Goal: Information Seeking & Learning: Learn about a topic

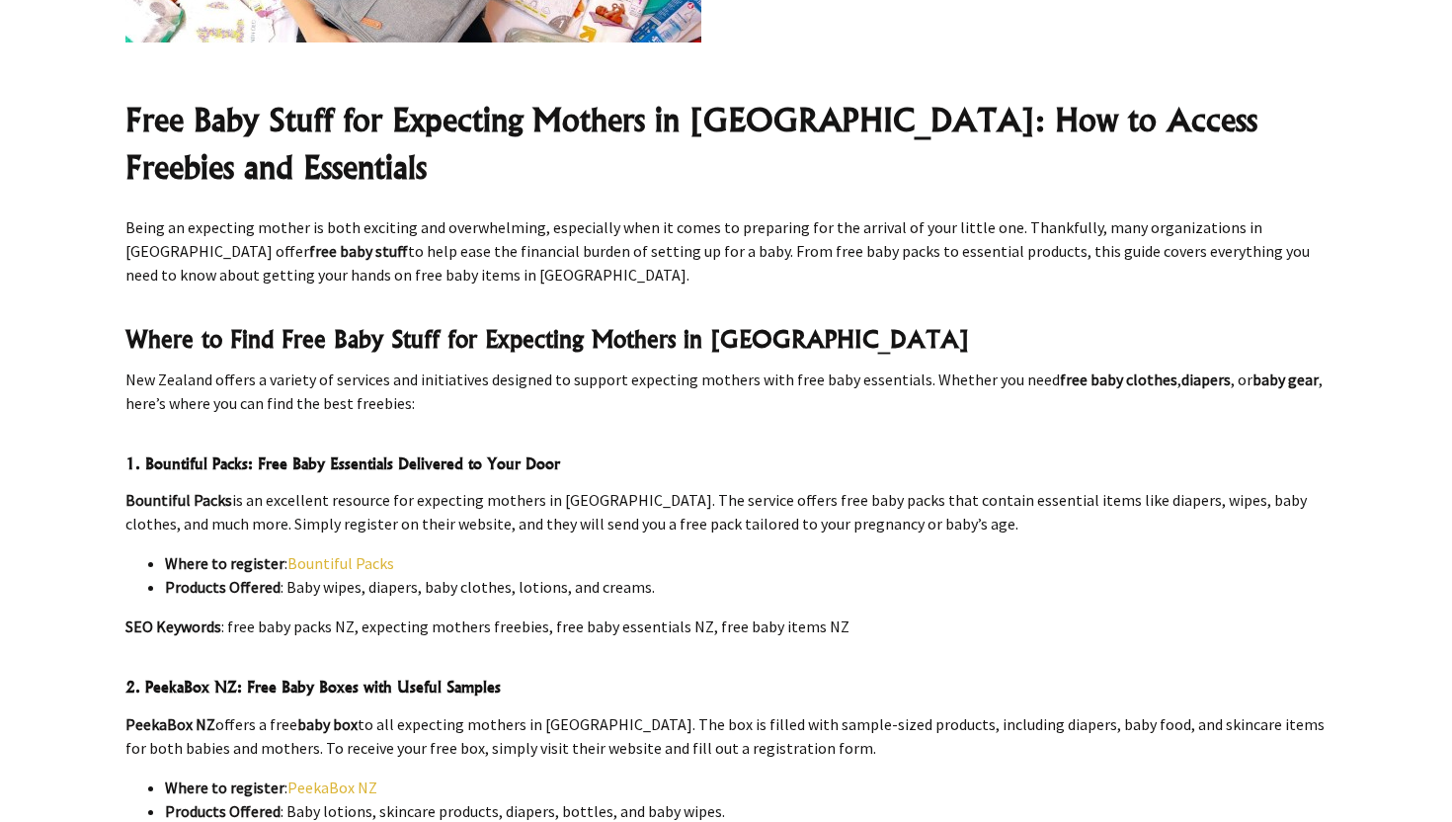
scroll to position [668, 0]
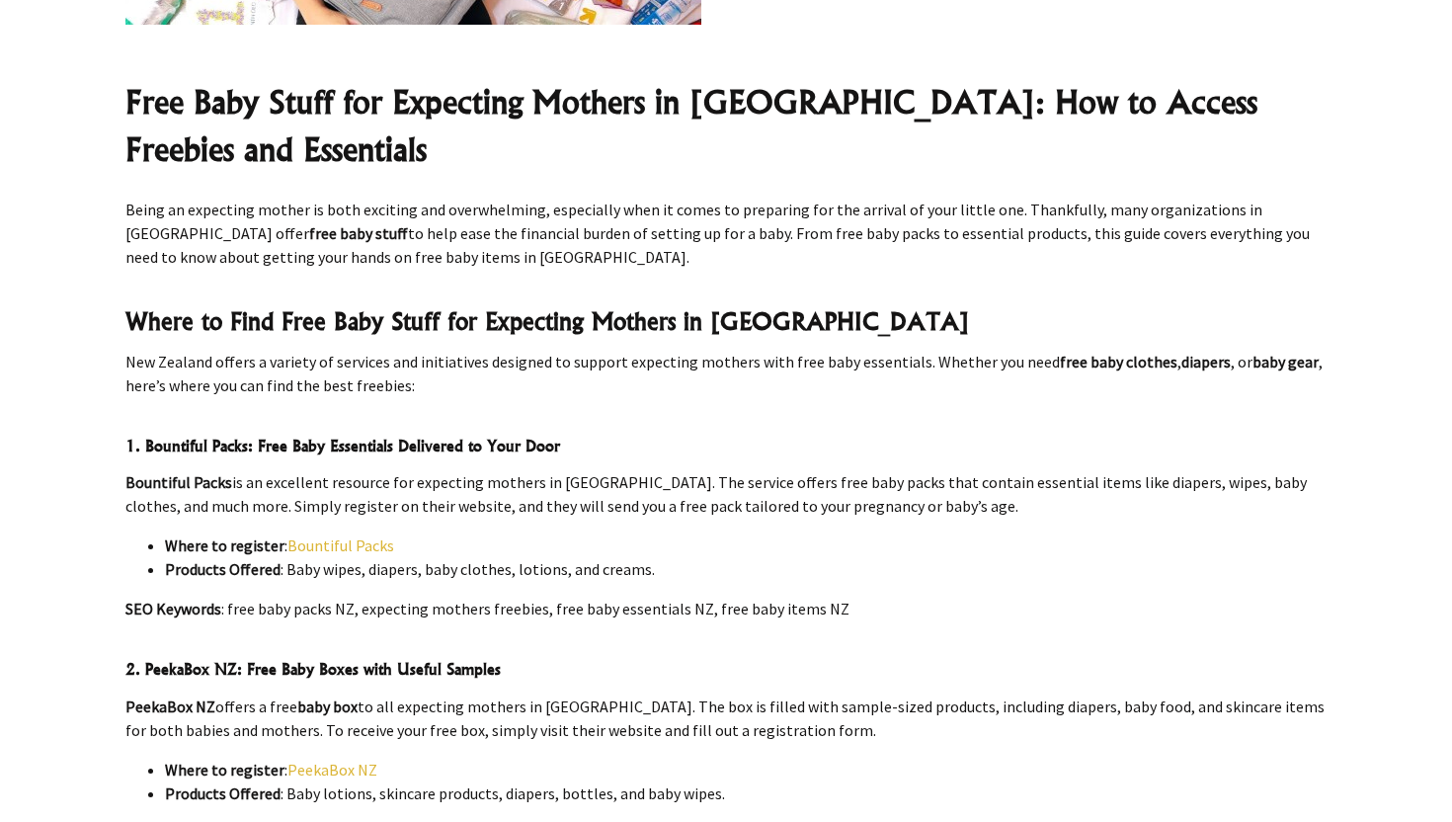
click at [326, 535] on link "Bountiful Packs" at bounding box center [340, 545] width 107 height 20
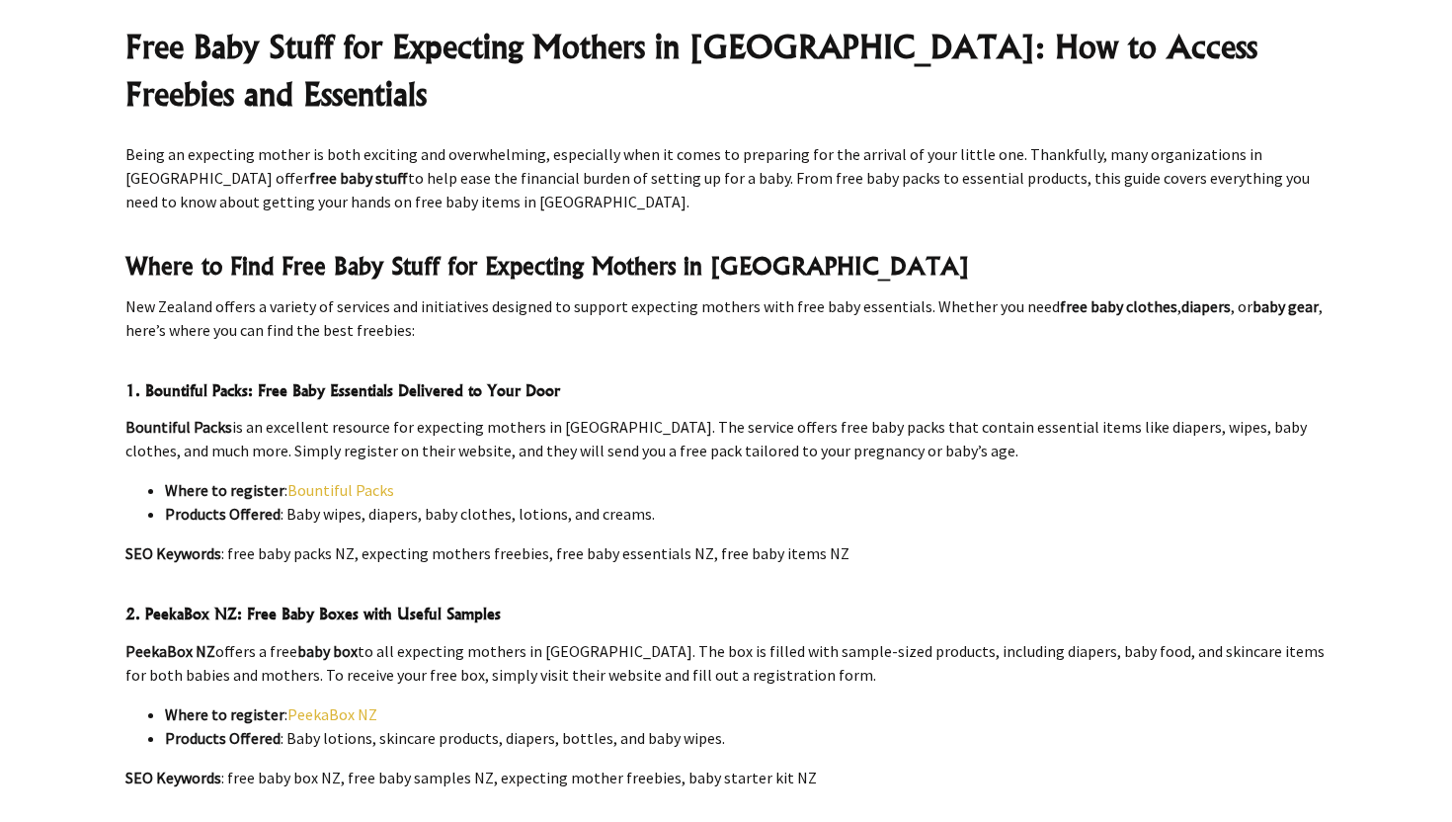
scroll to position [792, 0]
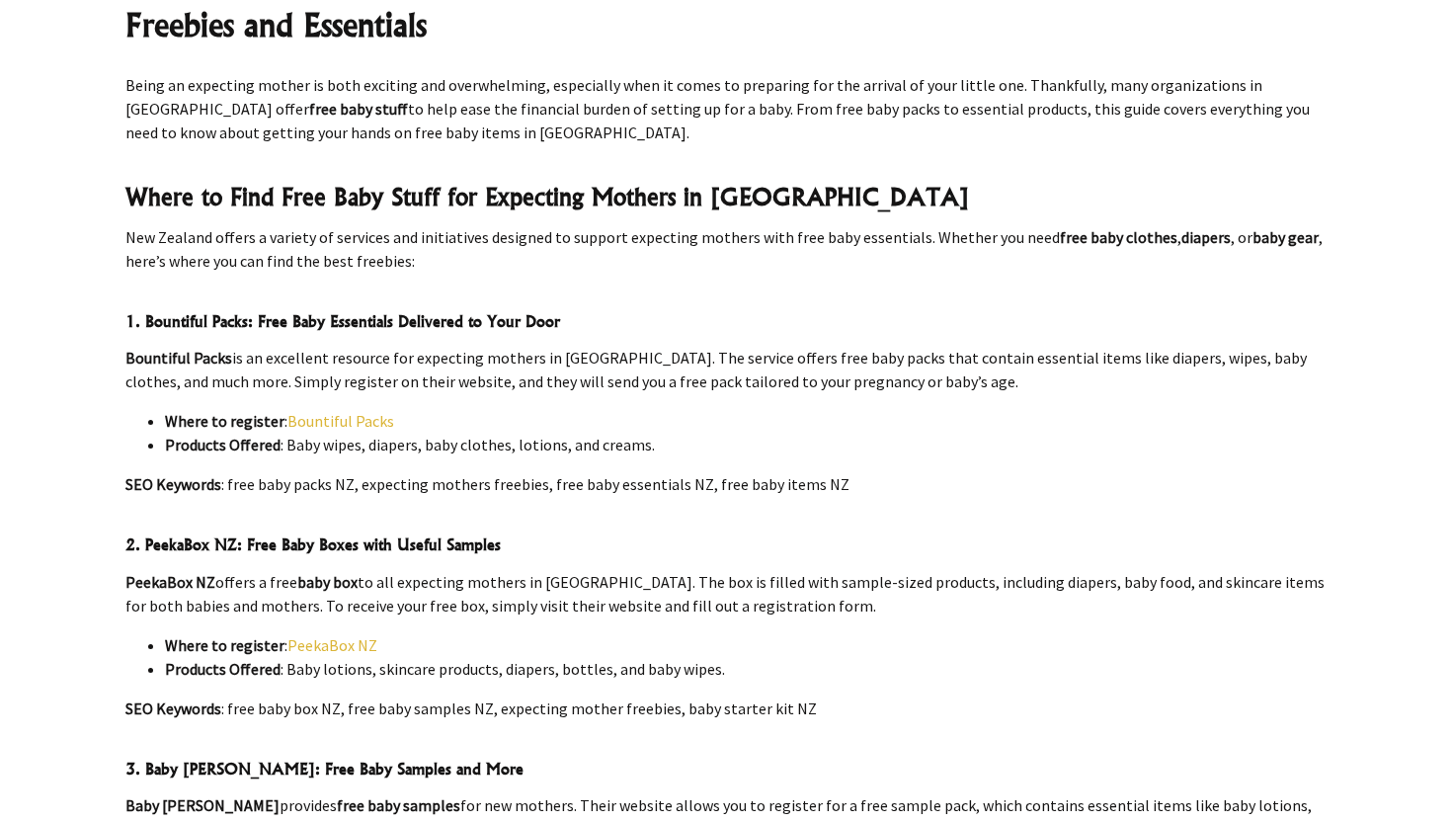
click at [349, 635] on link "PeekaBox NZ" at bounding box center [332, 645] width 90 height 20
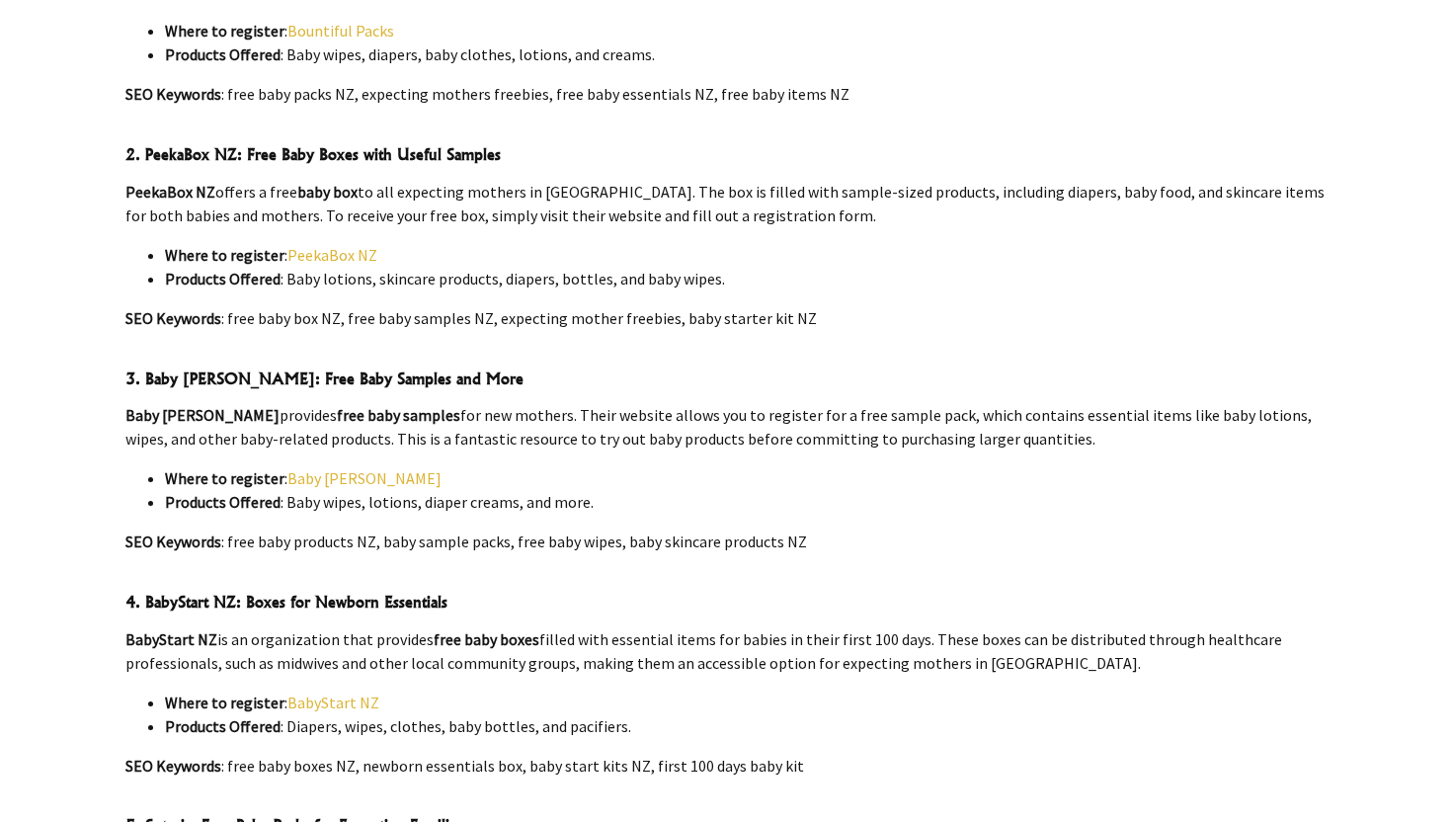
scroll to position [1236, 0]
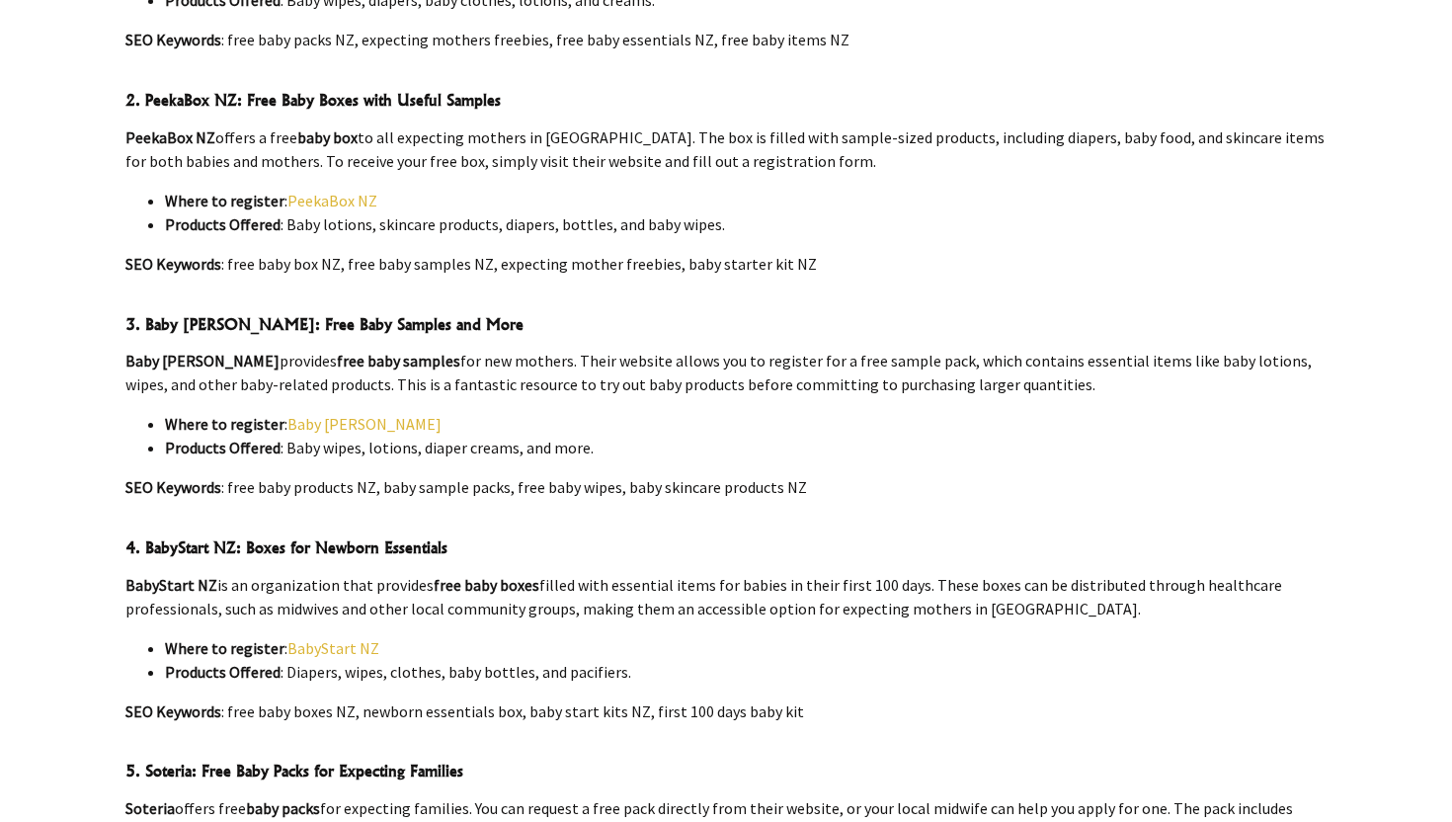
click at [329, 414] on link "Baby [PERSON_NAME]" at bounding box center [364, 424] width 154 height 20
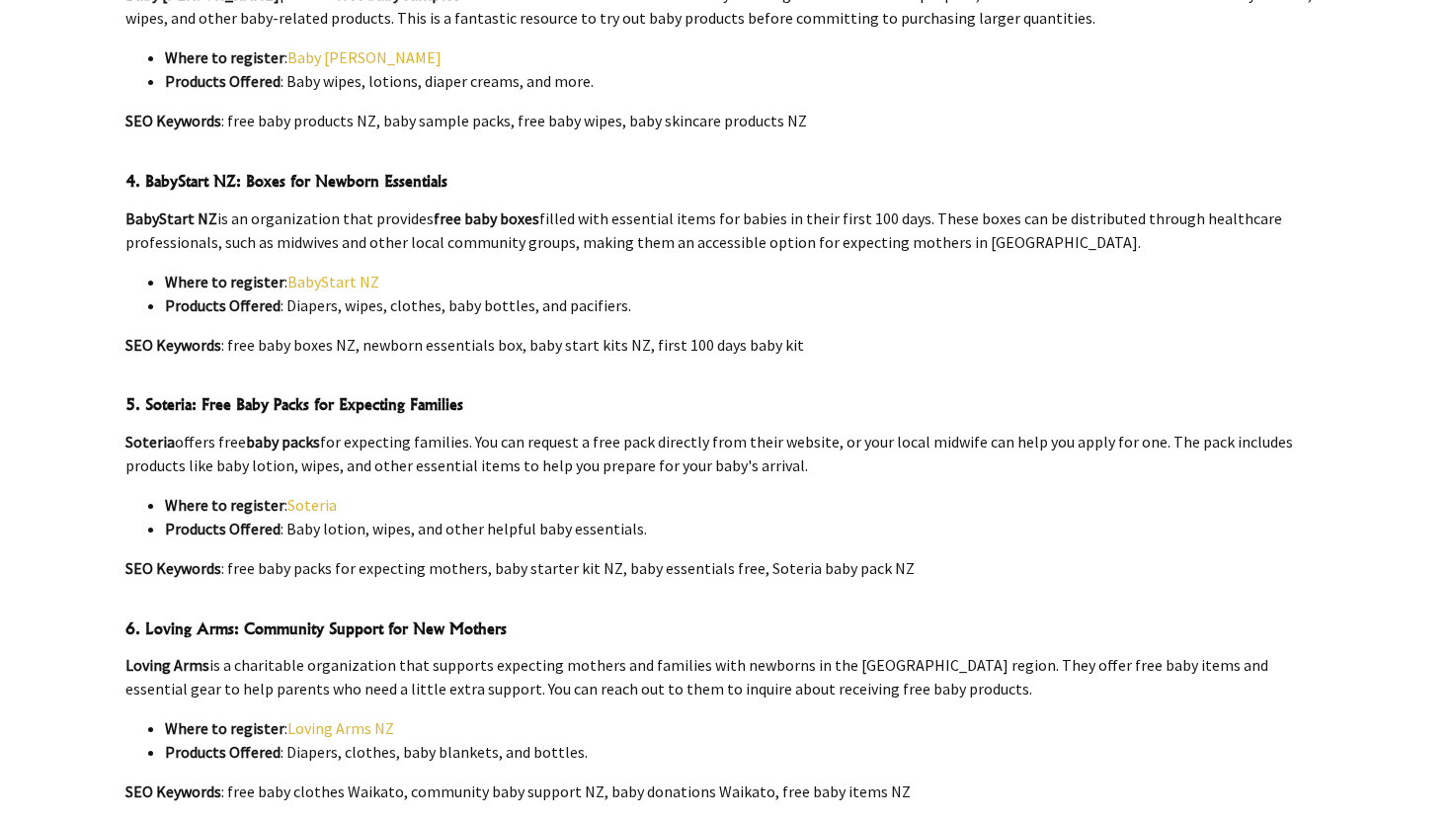
scroll to position [1607, 0]
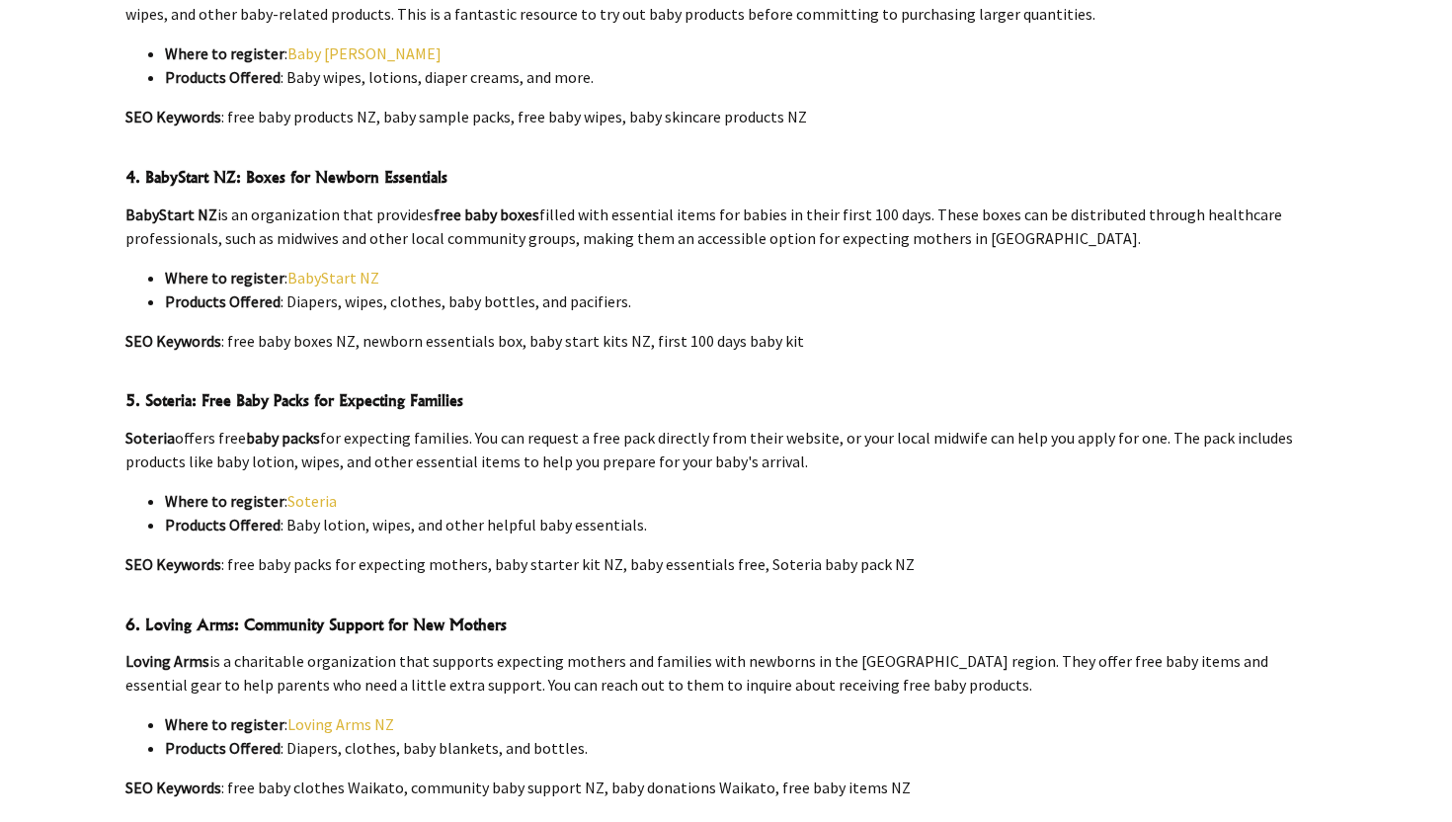
click at [316, 268] on link "BabyStart NZ" at bounding box center [333, 278] width 92 height 20
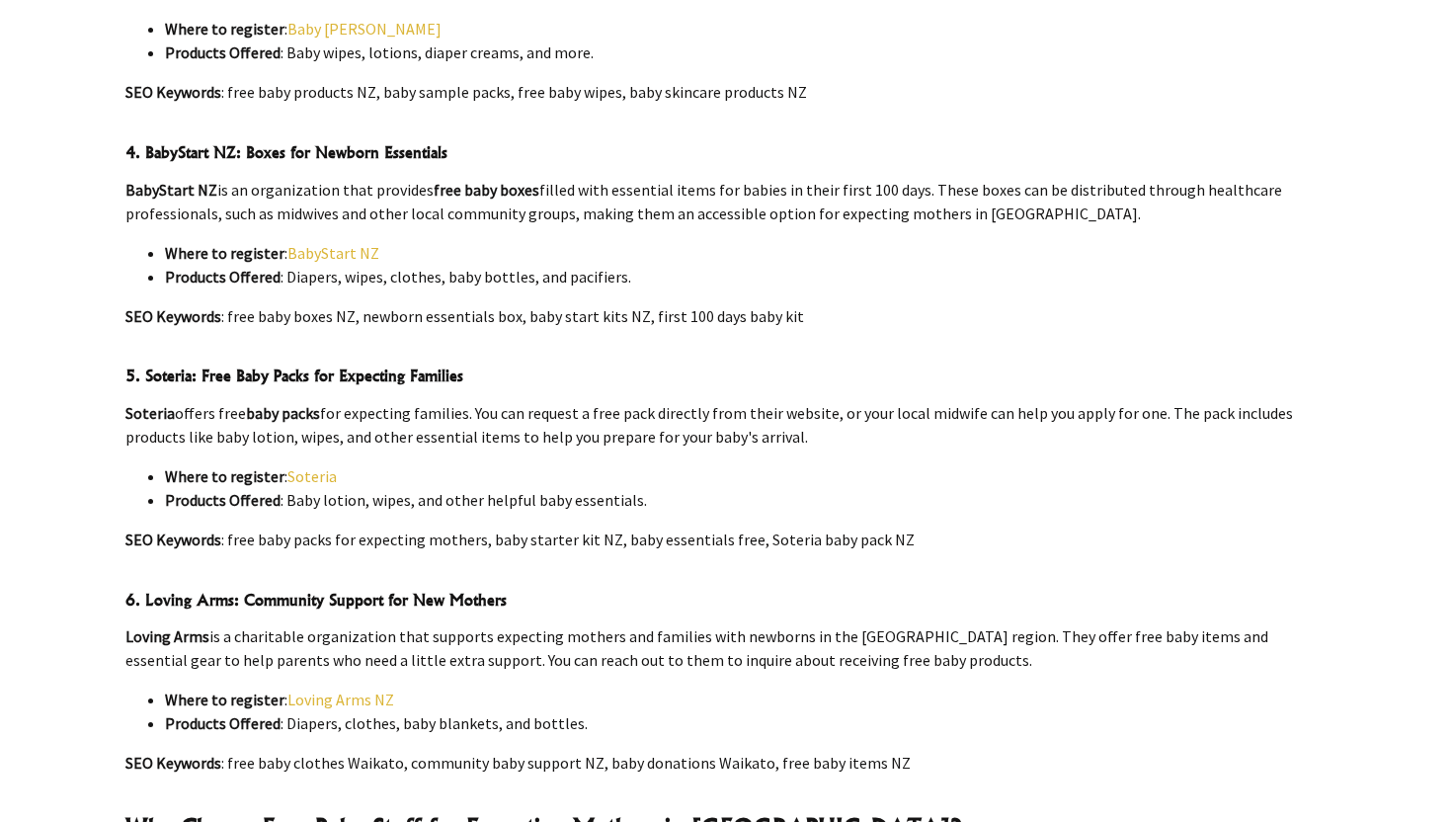
click at [300, 466] on link "Soteria" at bounding box center [311, 476] width 49 height 20
